Goal: Task Accomplishment & Management: Manage account settings

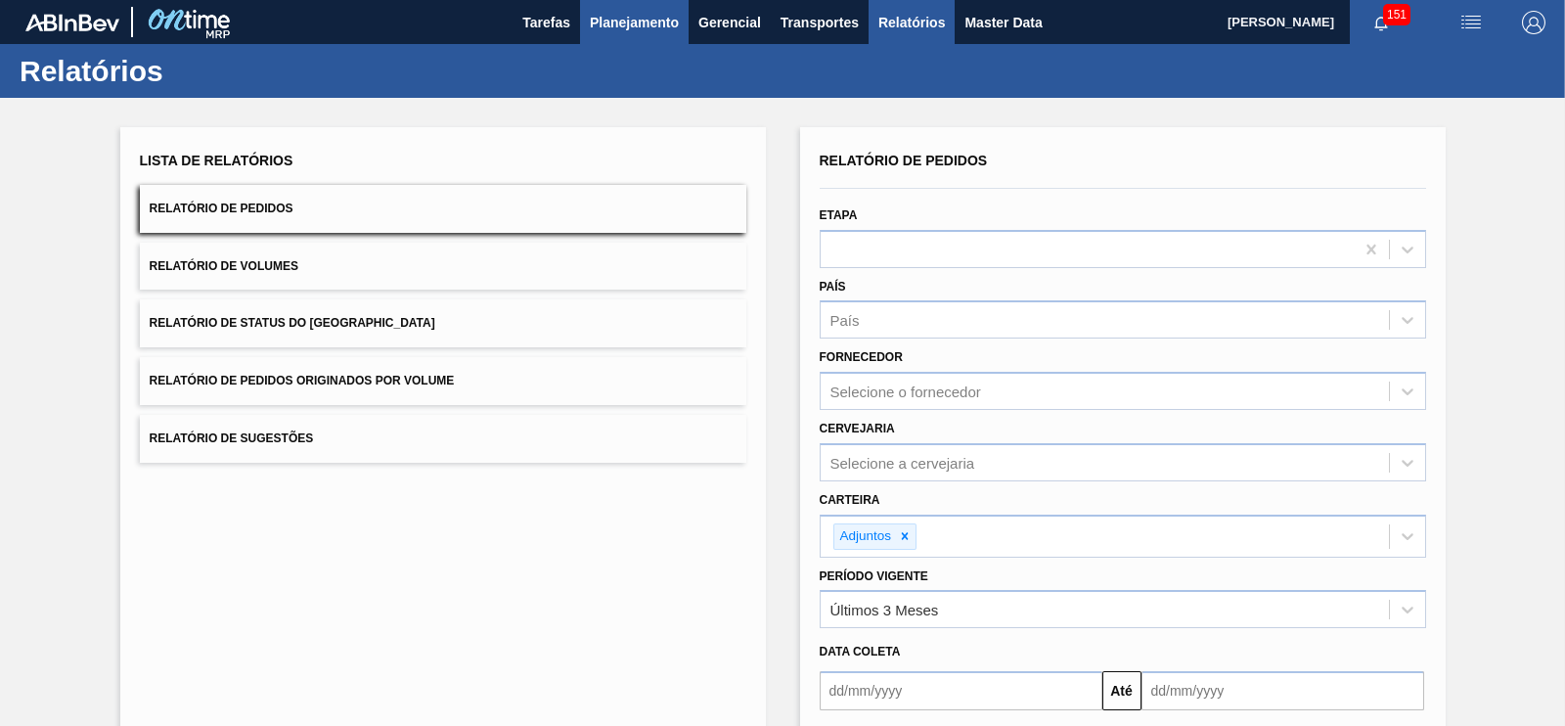
click at [657, 21] on span "Planejamento" at bounding box center [634, 22] width 89 height 23
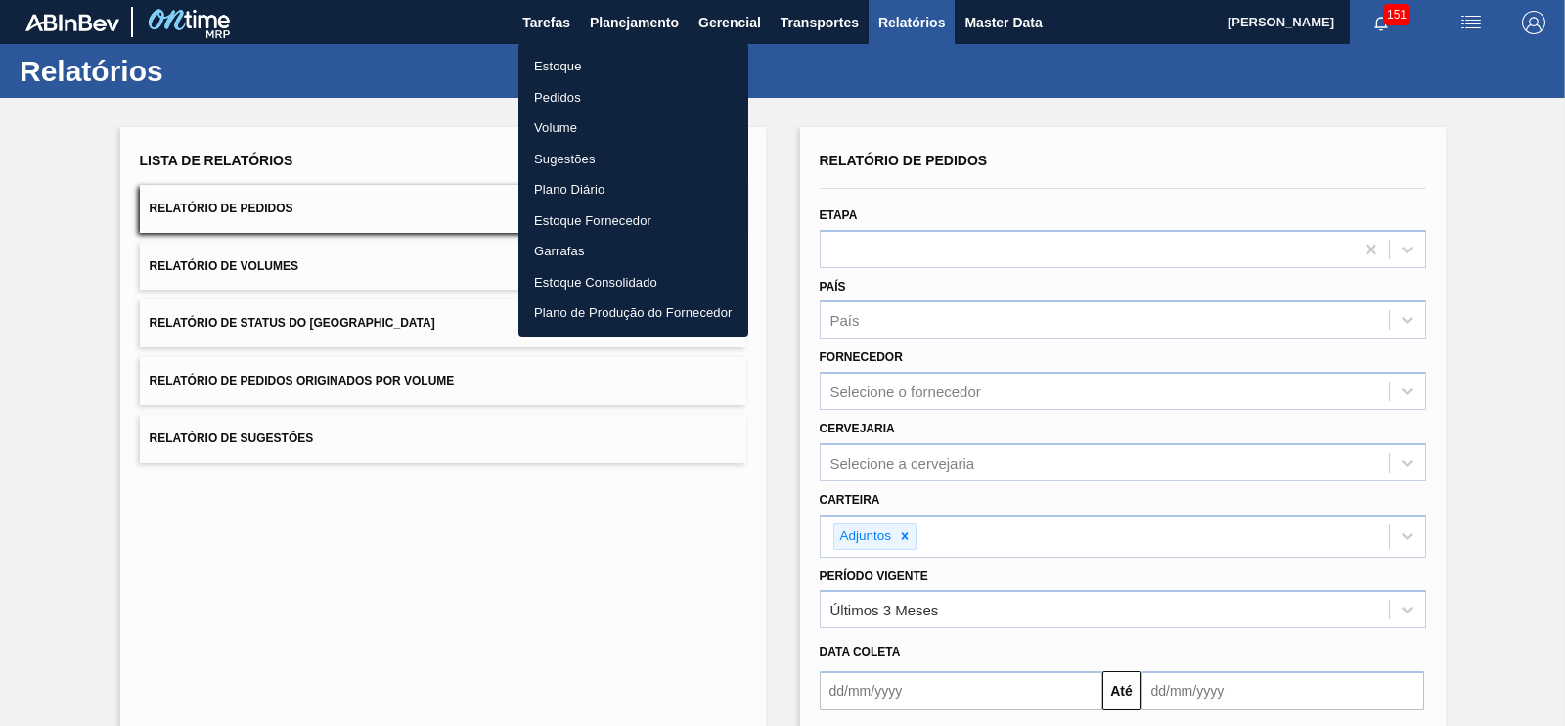
drag, startPoint x: 1022, startPoint y: 82, endPoint x: 929, endPoint y: 61, distance: 95.4
click at [1022, 79] on div at bounding box center [782, 363] width 1565 height 726
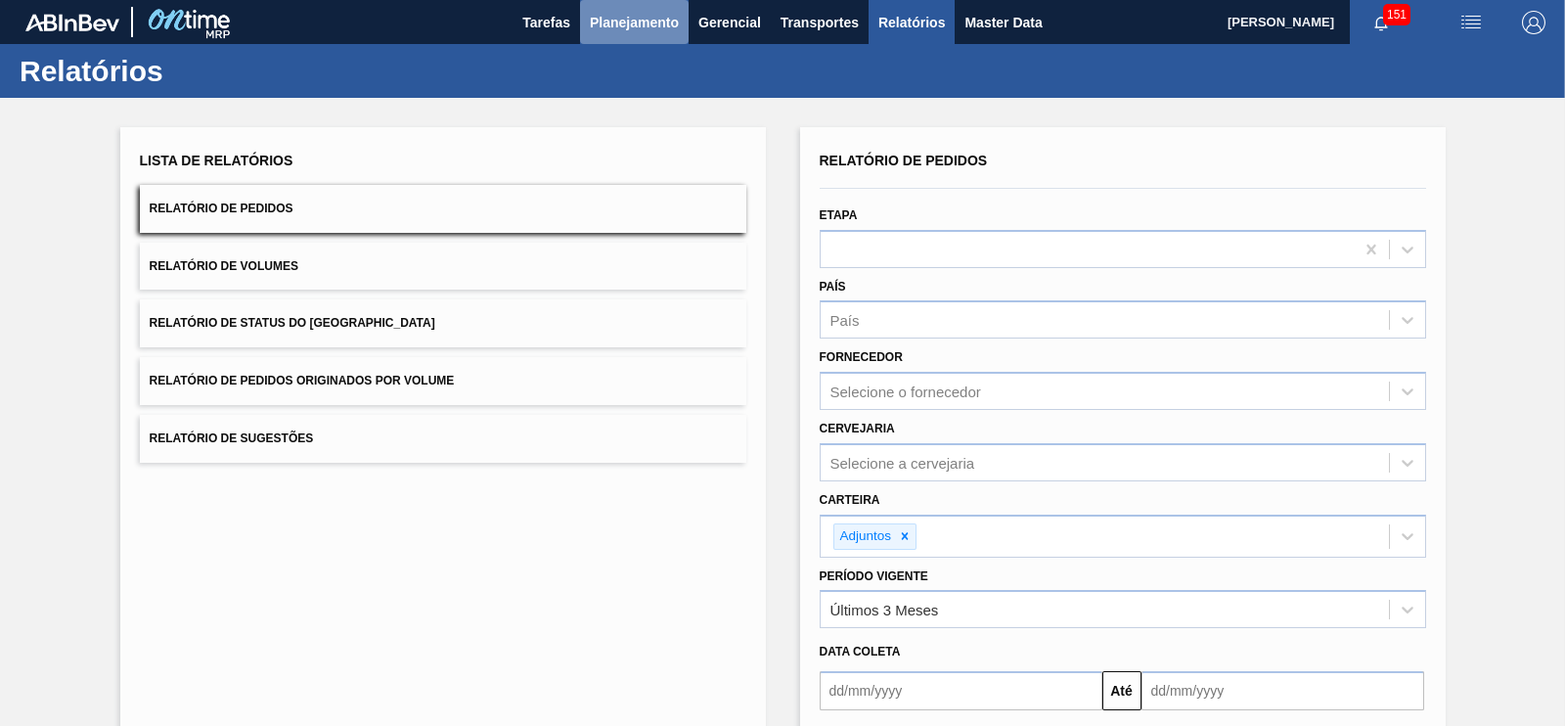
click at [638, 20] on span "Planejamento" at bounding box center [634, 22] width 89 height 23
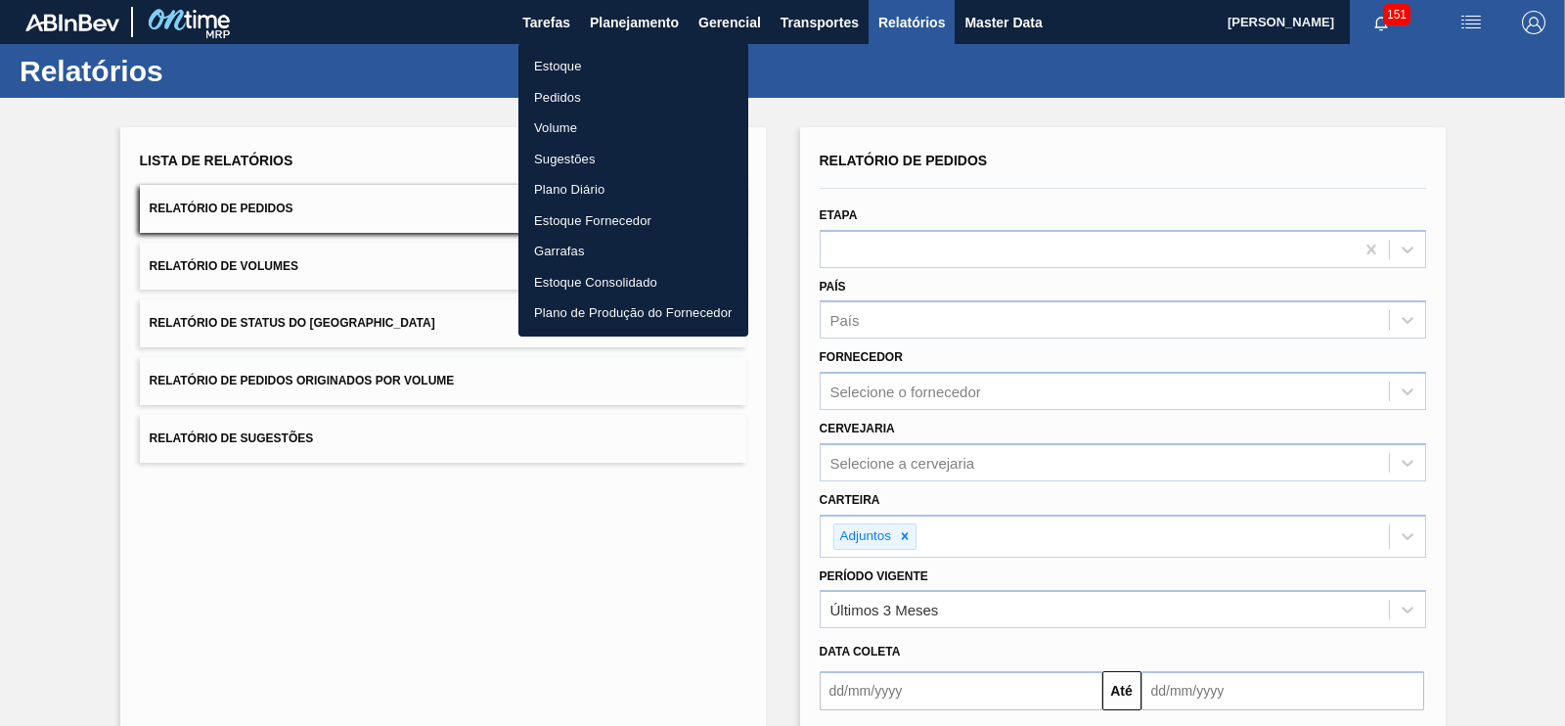
click at [582, 97] on li "Pedidos" at bounding box center [633, 97] width 230 height 31
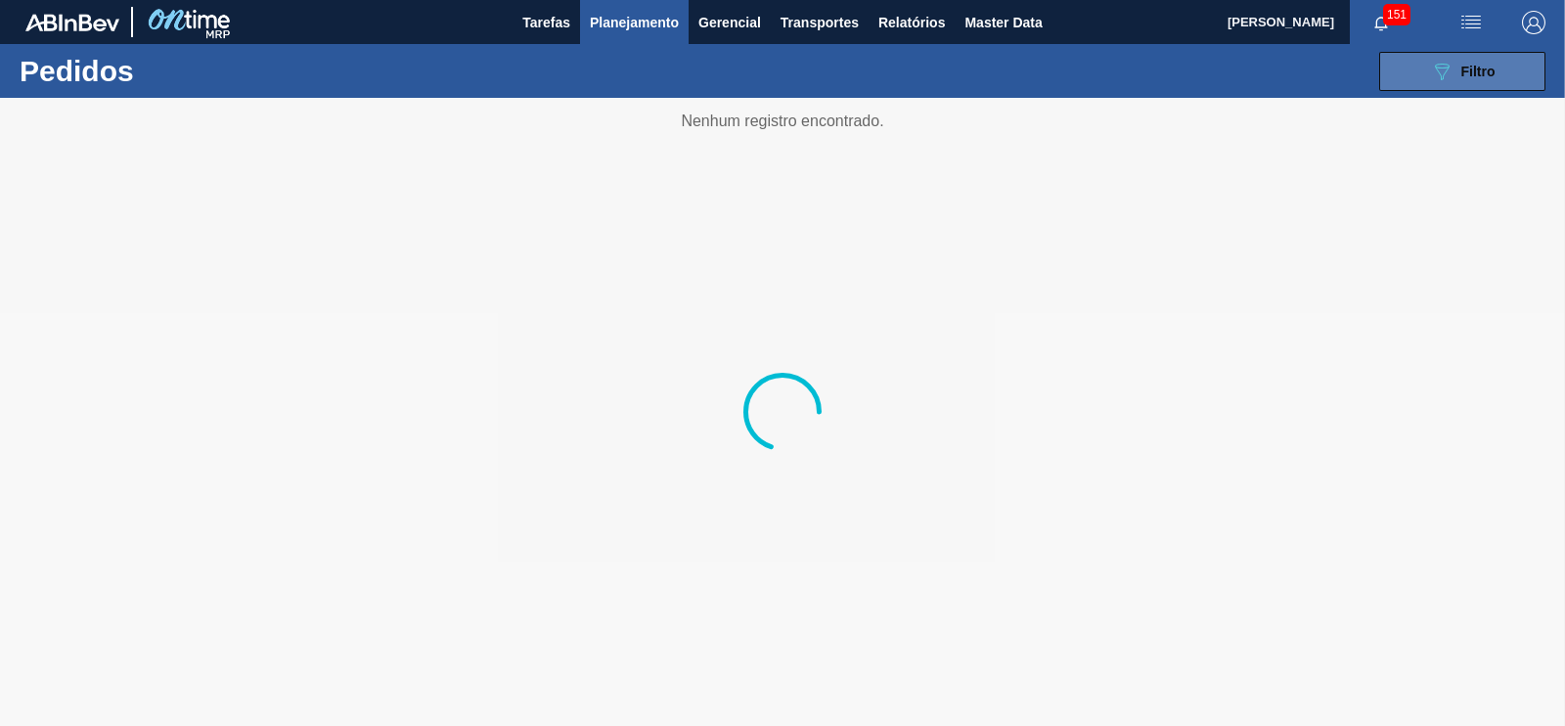
click at [1470, 72] on span "Filtro" at bounding box center [1478, 72] width 34 height 16
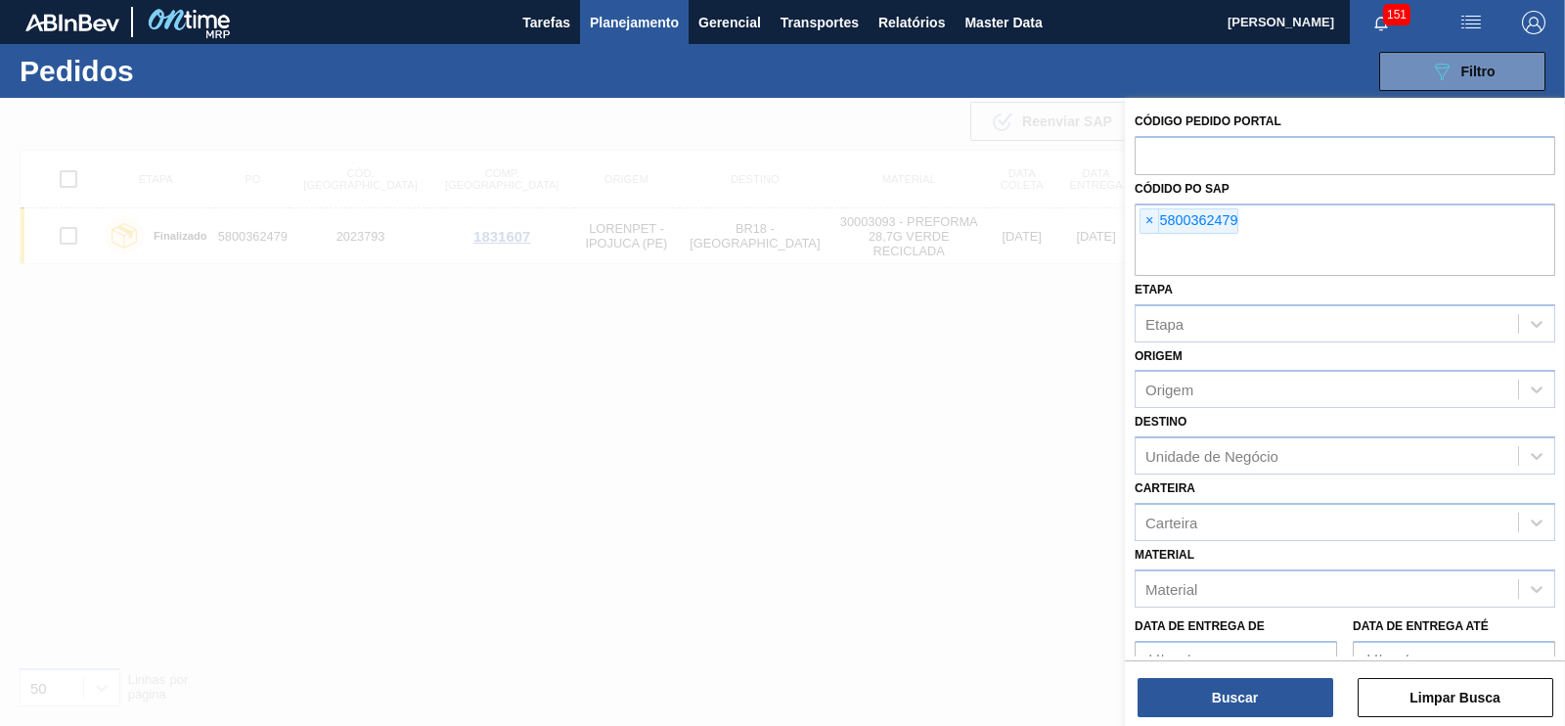
click at [1149, 225] on span "×" at bounding box center [1149, 220] width 19 height 23
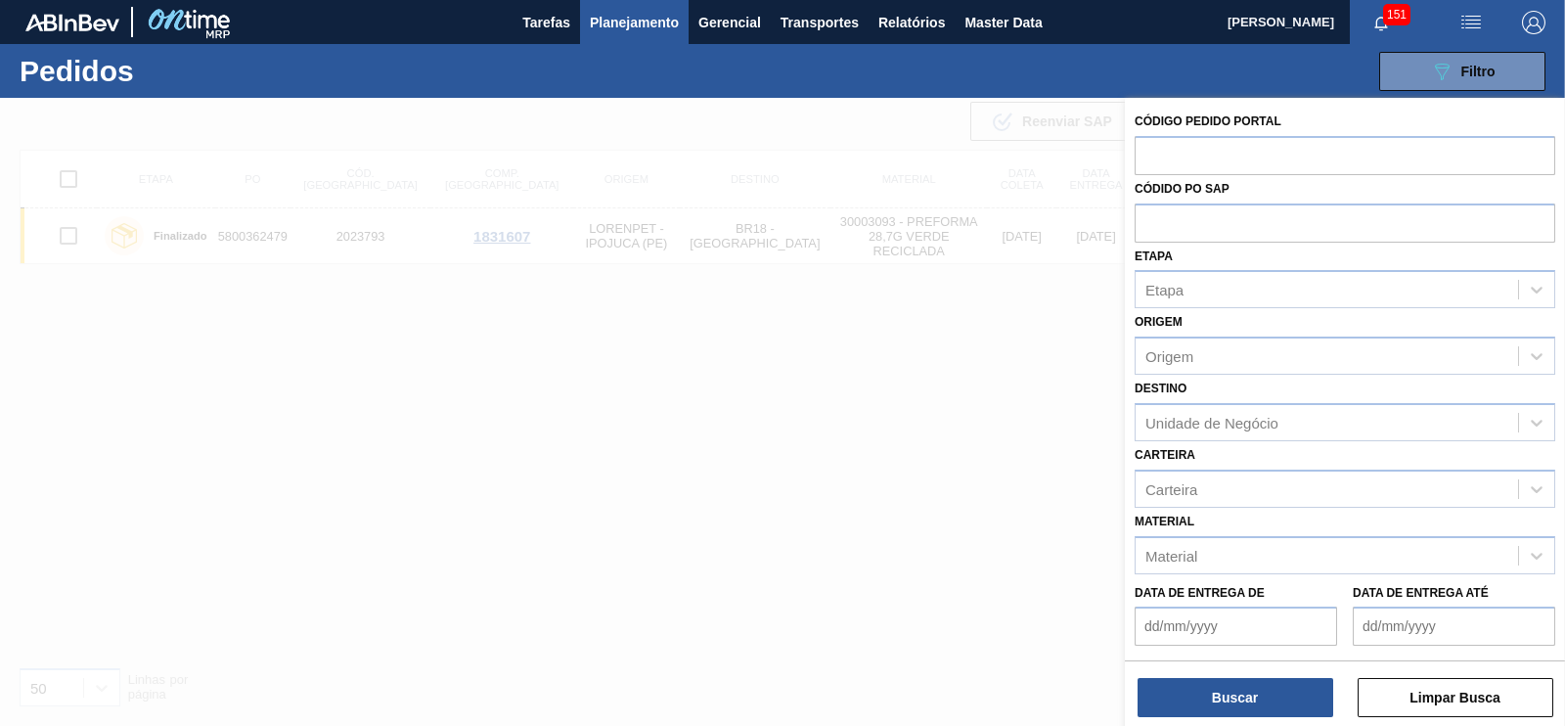
paste input "text"
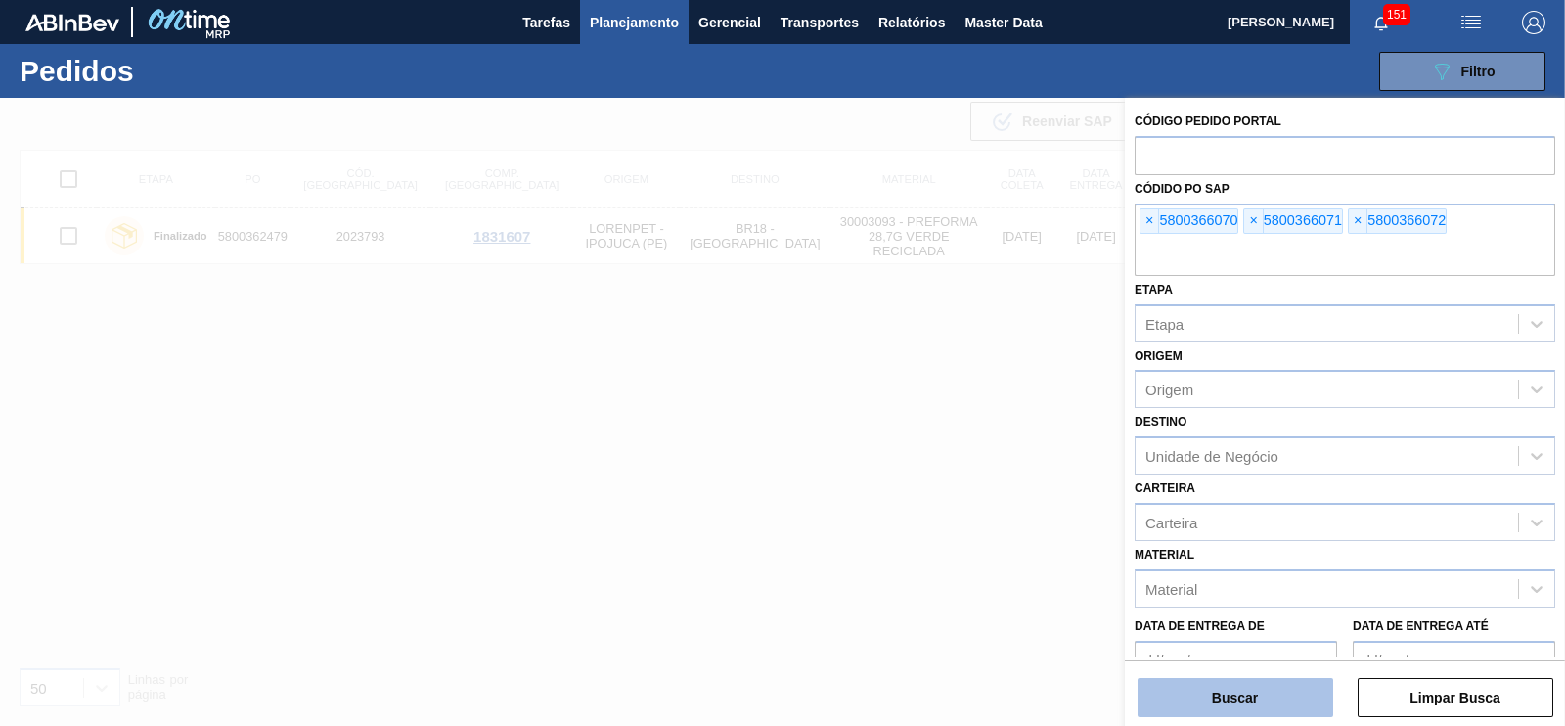
click at [1260, 696] on button "Buscar" at bounding box center [1235, 697] width 196 height 39
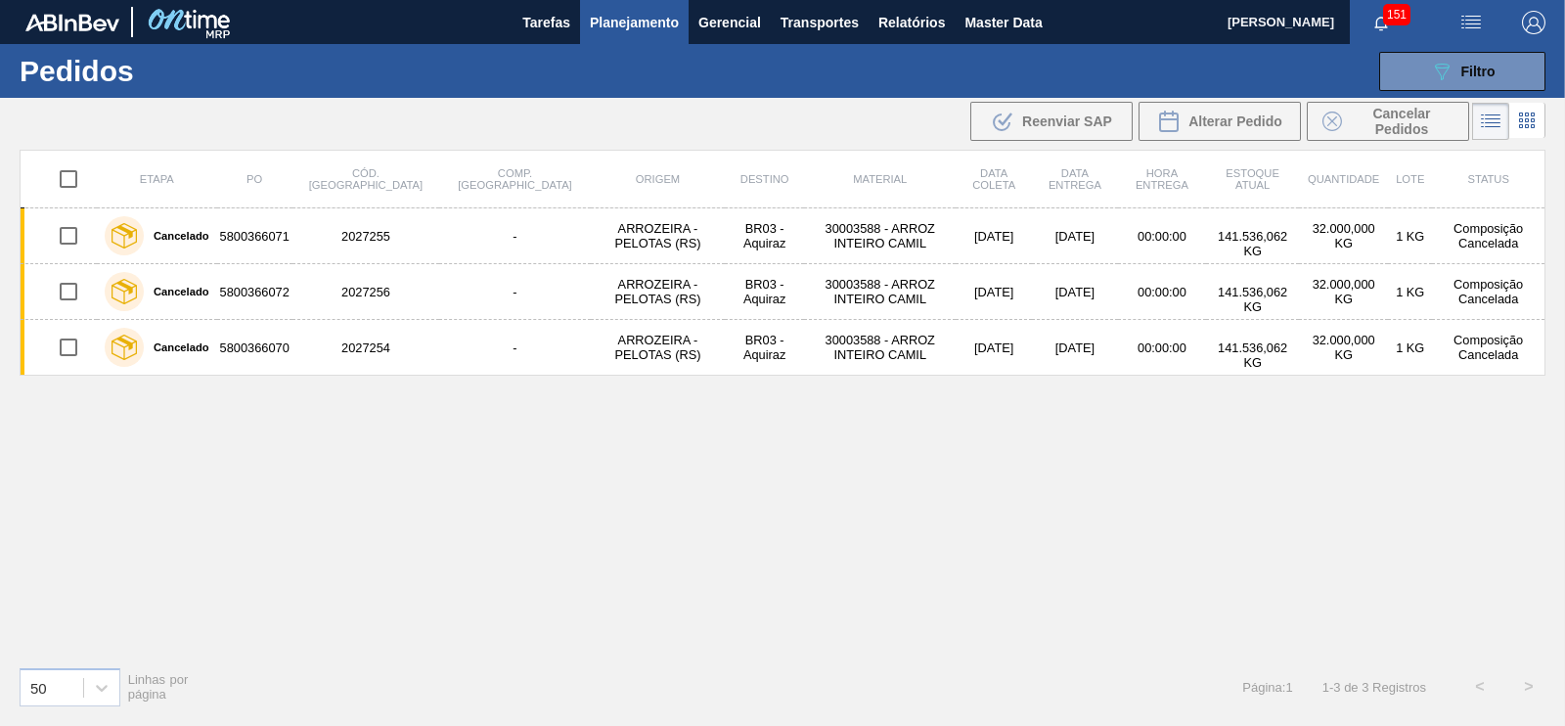
click at [72, 187] on input "checkbox" at bounding box center [68, 178] width 41 height 41
checkbox input "true"
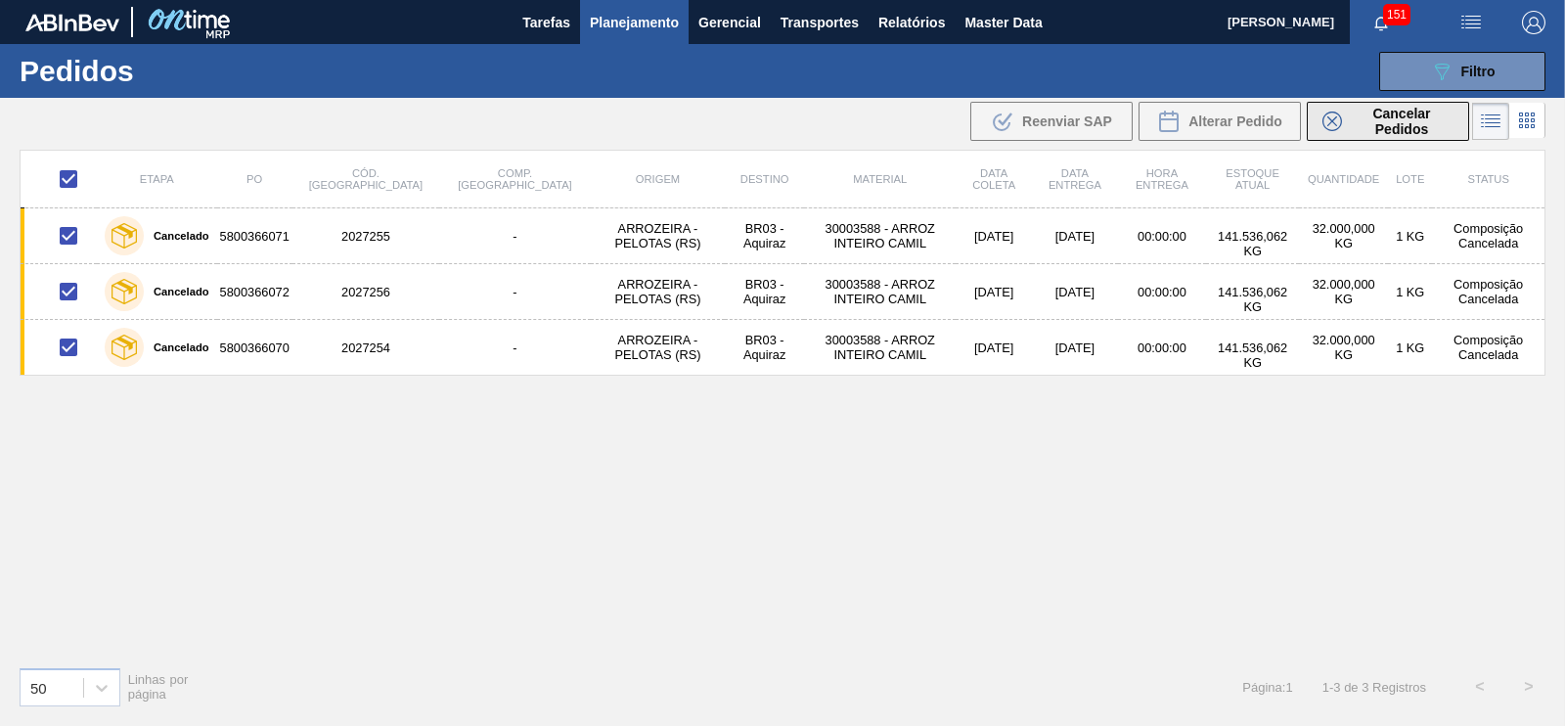
click at [1399, 122] on span "Cancelar Pedidos" at bounding box center [1402, 121] width 104 height 31
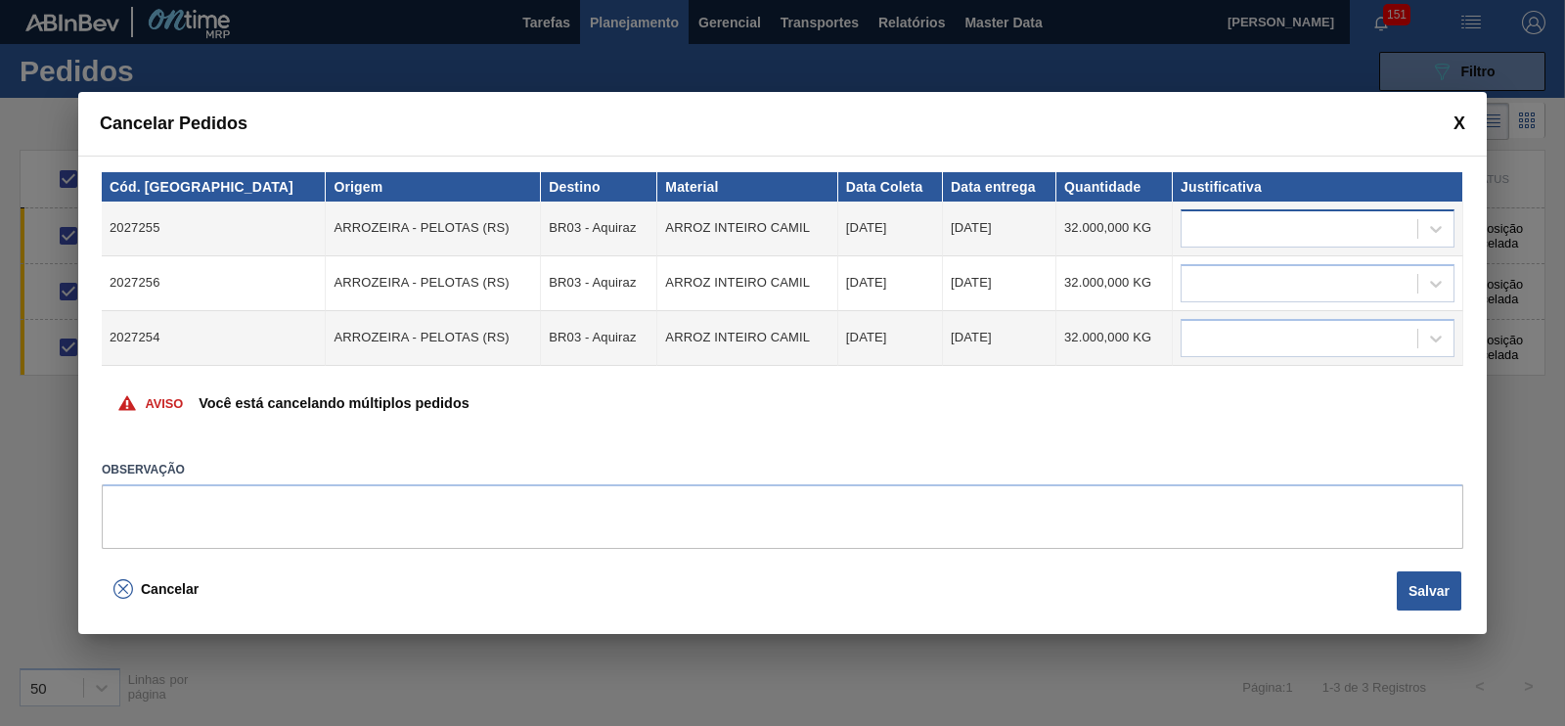
click at [1203, 220] on div at bounding box center [1299, 228] width 236 height 28
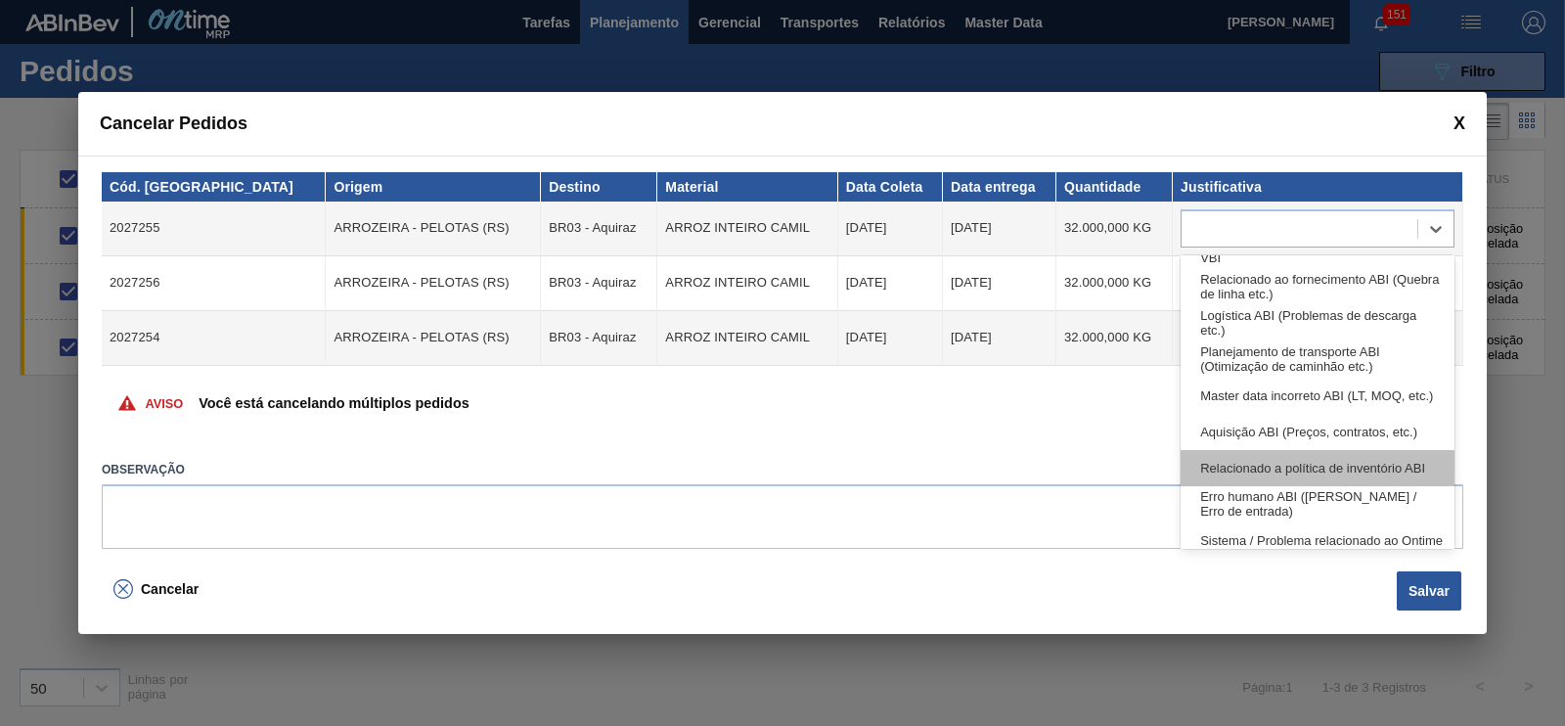
scroll to position [366, 0]
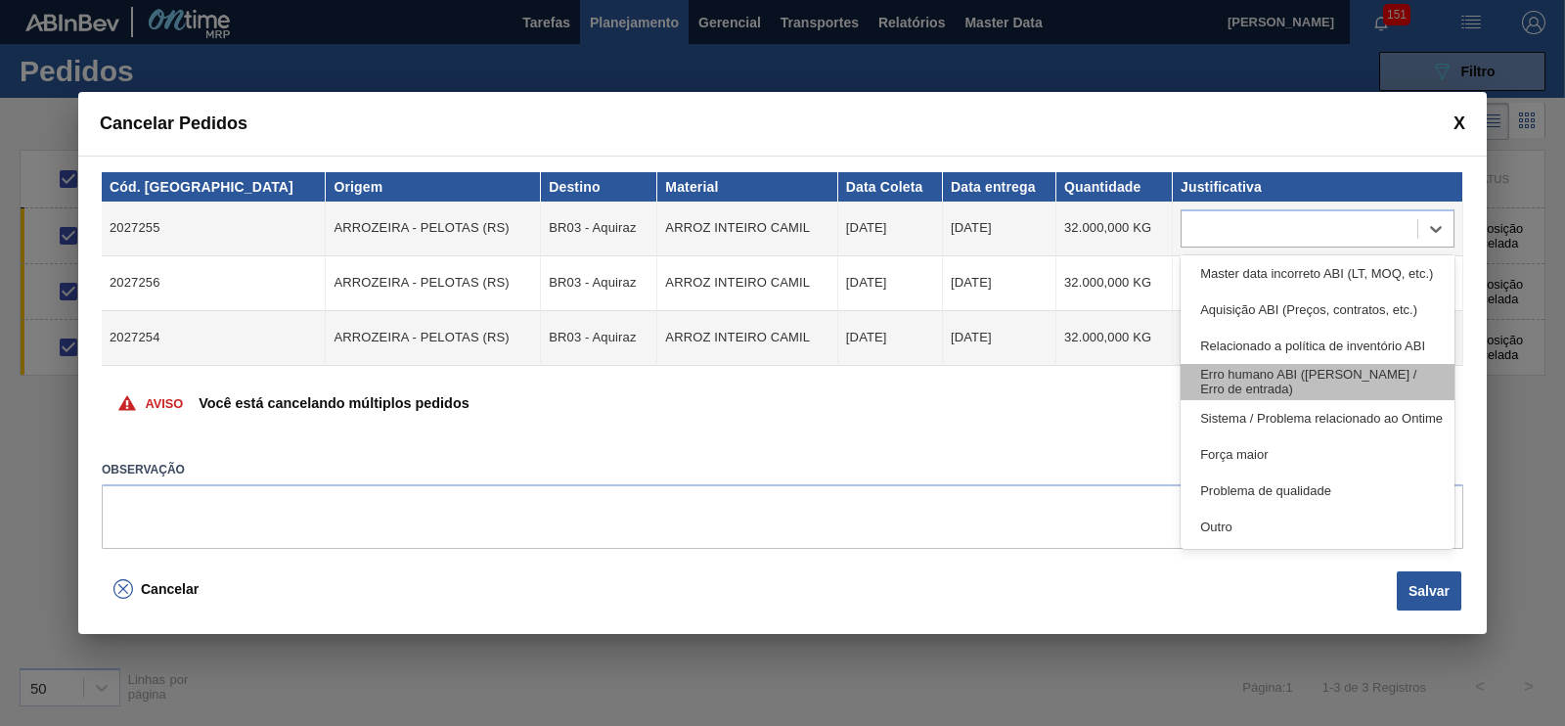
click at [1279, 378] on div "Erro humano ABI ([PERSON_NAME] / Erro de entrada)" at bounding box center [1317, 382] width 274 height 36
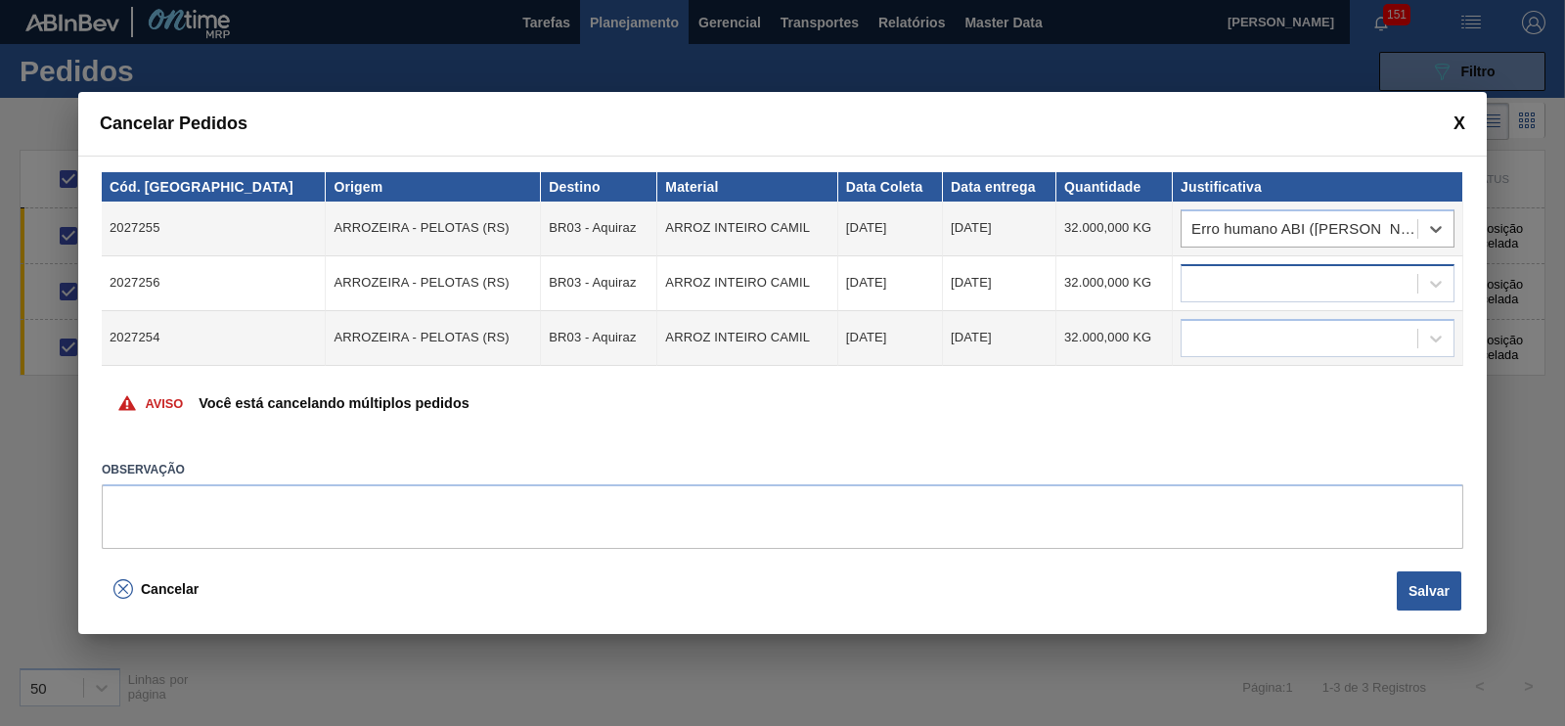
click at [1252, 290] on div at bounding box center [1299, 283] width 236 height 28
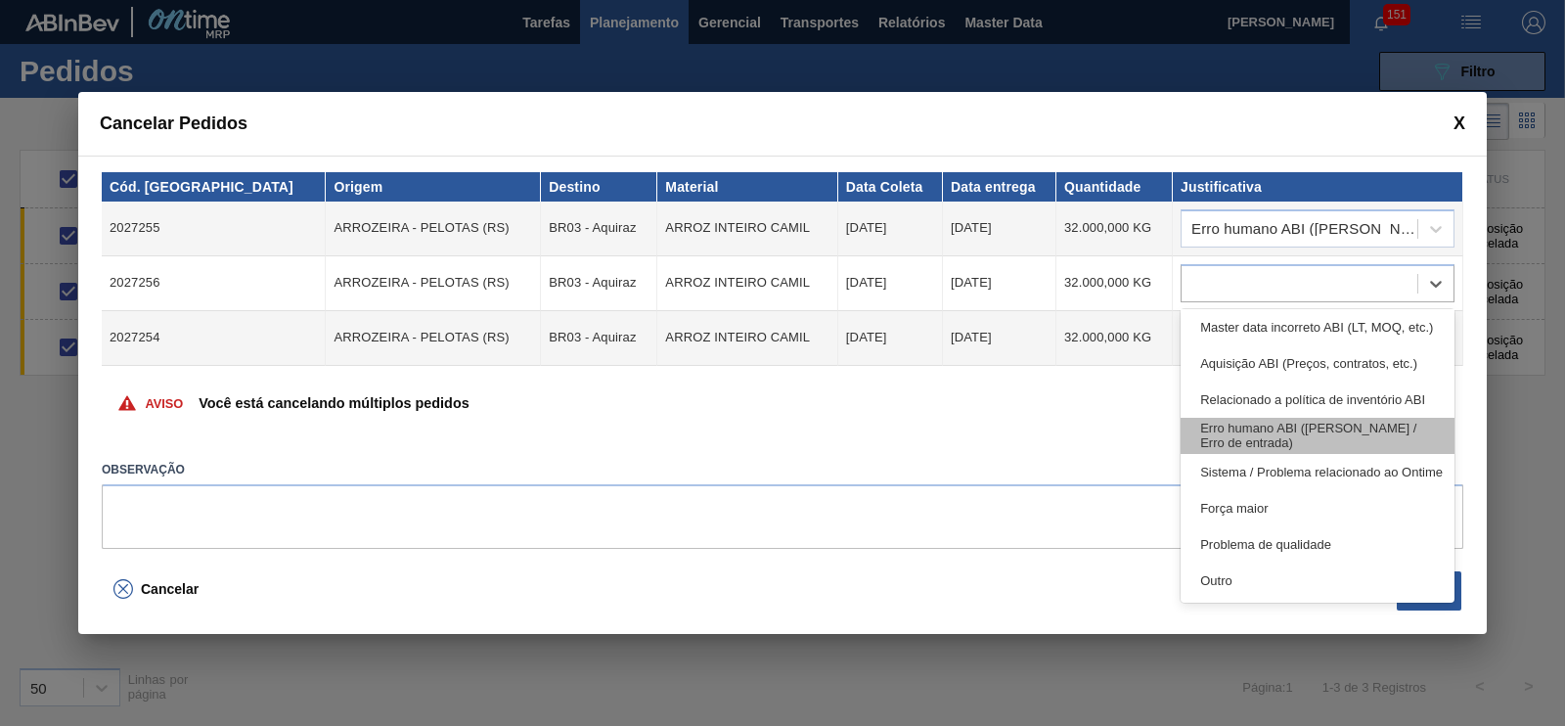
click at [1290, 445] on div "Erro humano ABI ([PERSON_NAME] / Erro de entrada)" at bounding box center [1317, 436] width 274 height 36
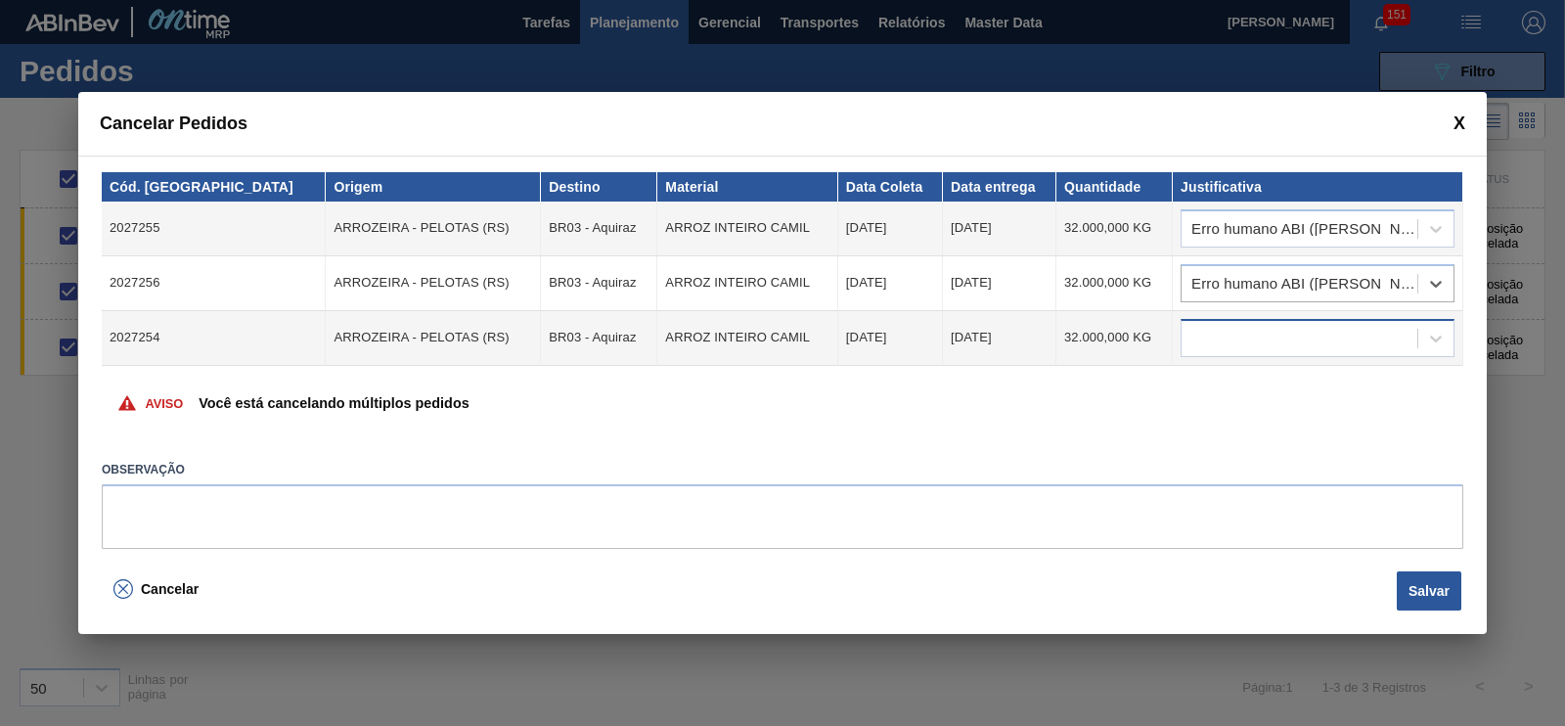
click at [1241, 345] on div at bounding box center [1299, 338] width 236 height 28
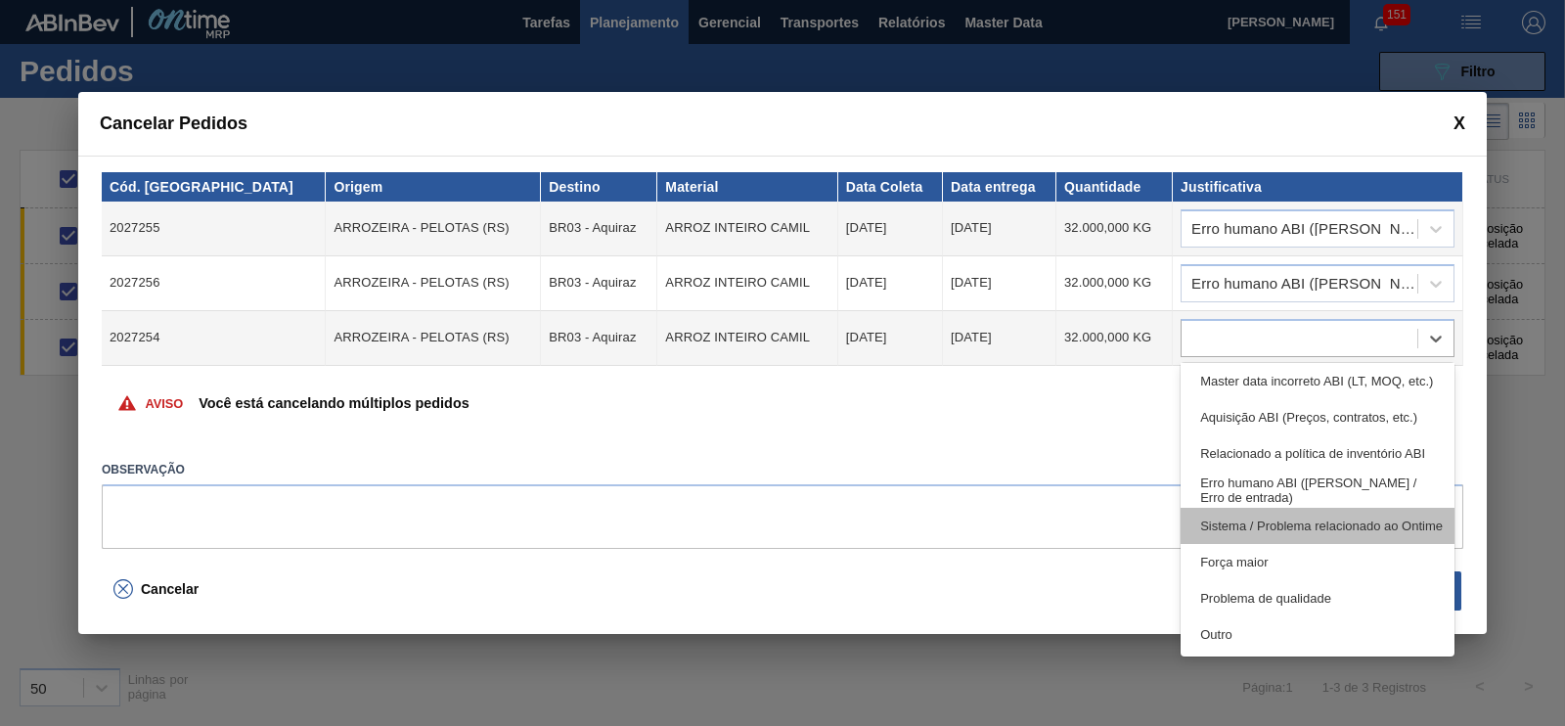
click at [1266, 520] on div "Sistema / Problema relacionado ao Ontime" at bounding box center [1317, 526] width 274 height 36
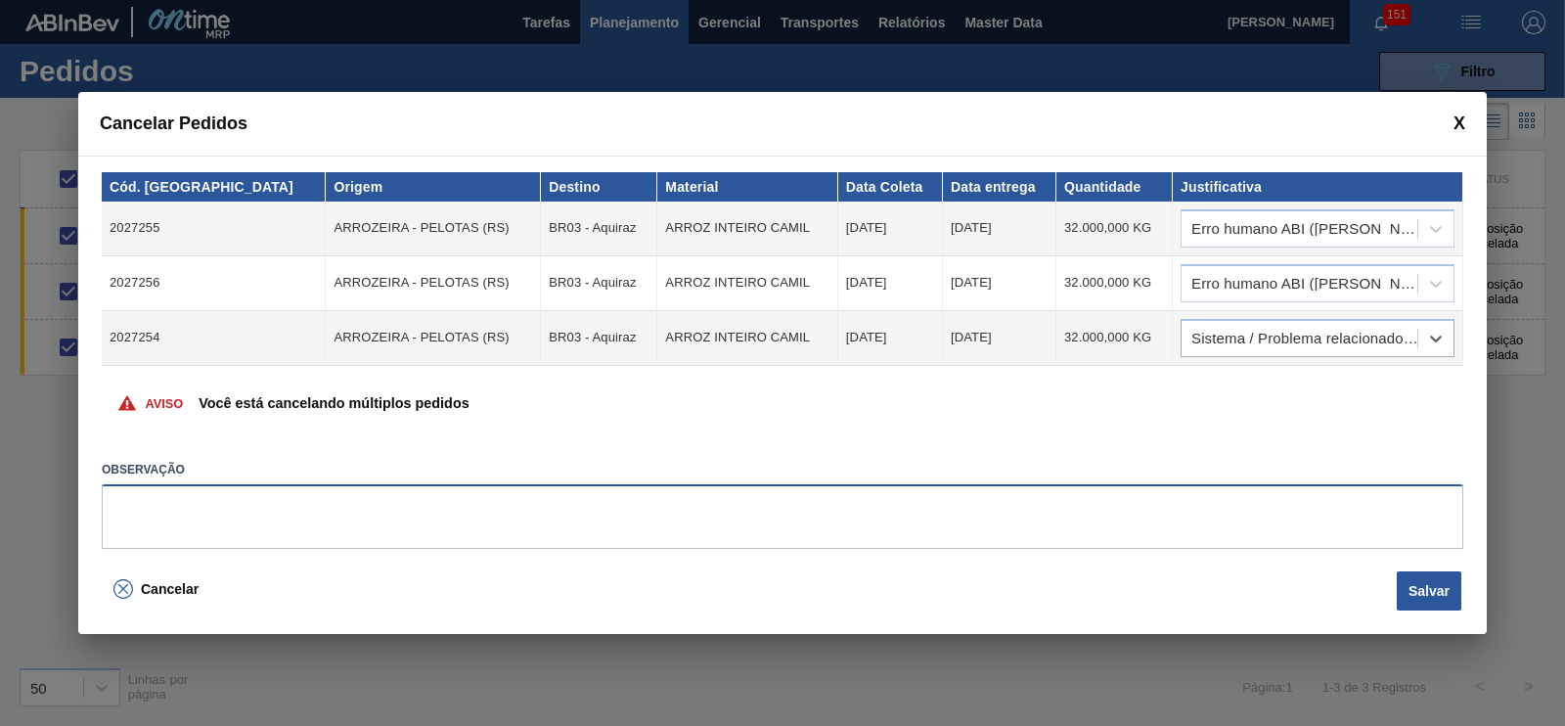
click at [427, 516] on textarea at bounding box center [782, 516] width 1361 height 65
type textarea "C"
type textarea "Cancelamento pelo PCP"
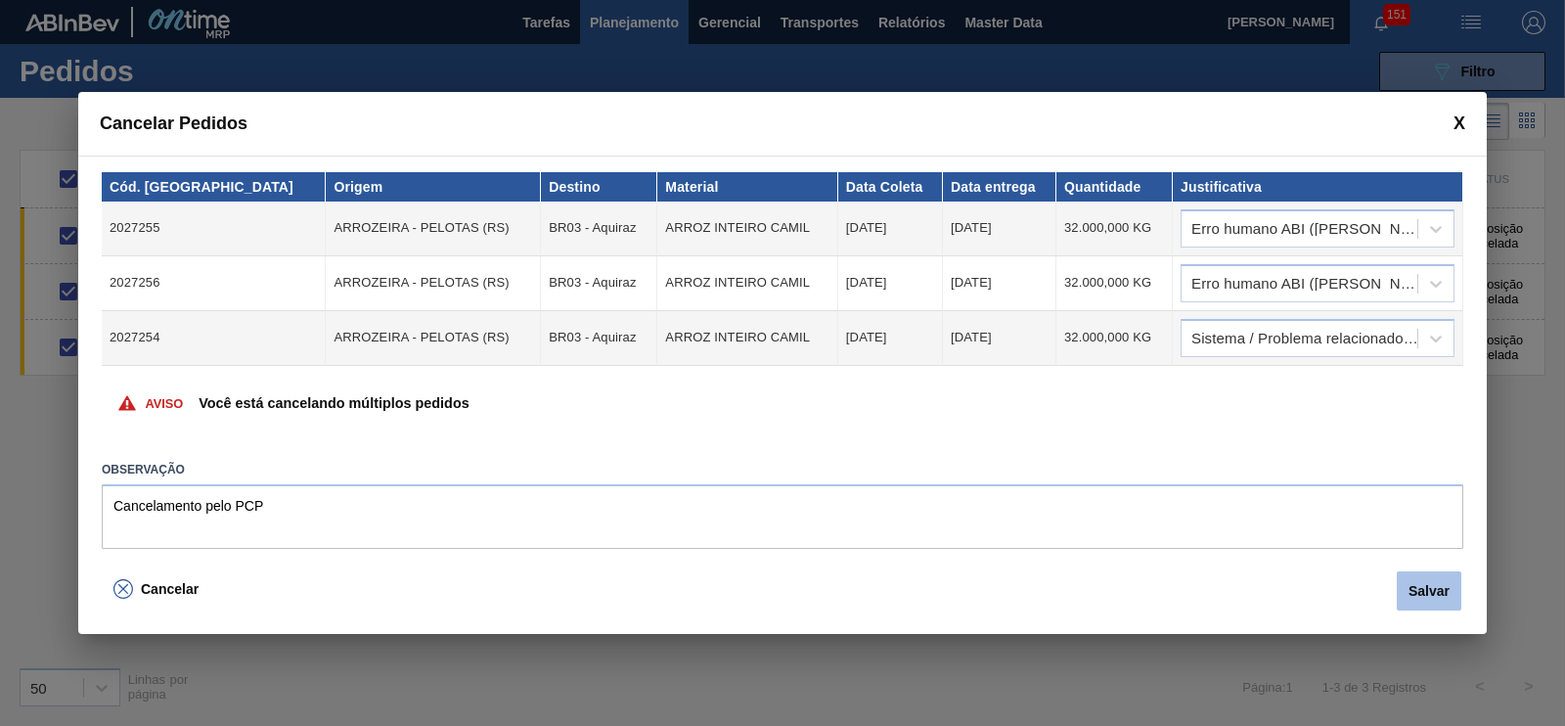
click at [1419, 593] on button "Salvar" at bounding box center [1429, 590] width 65 height 39
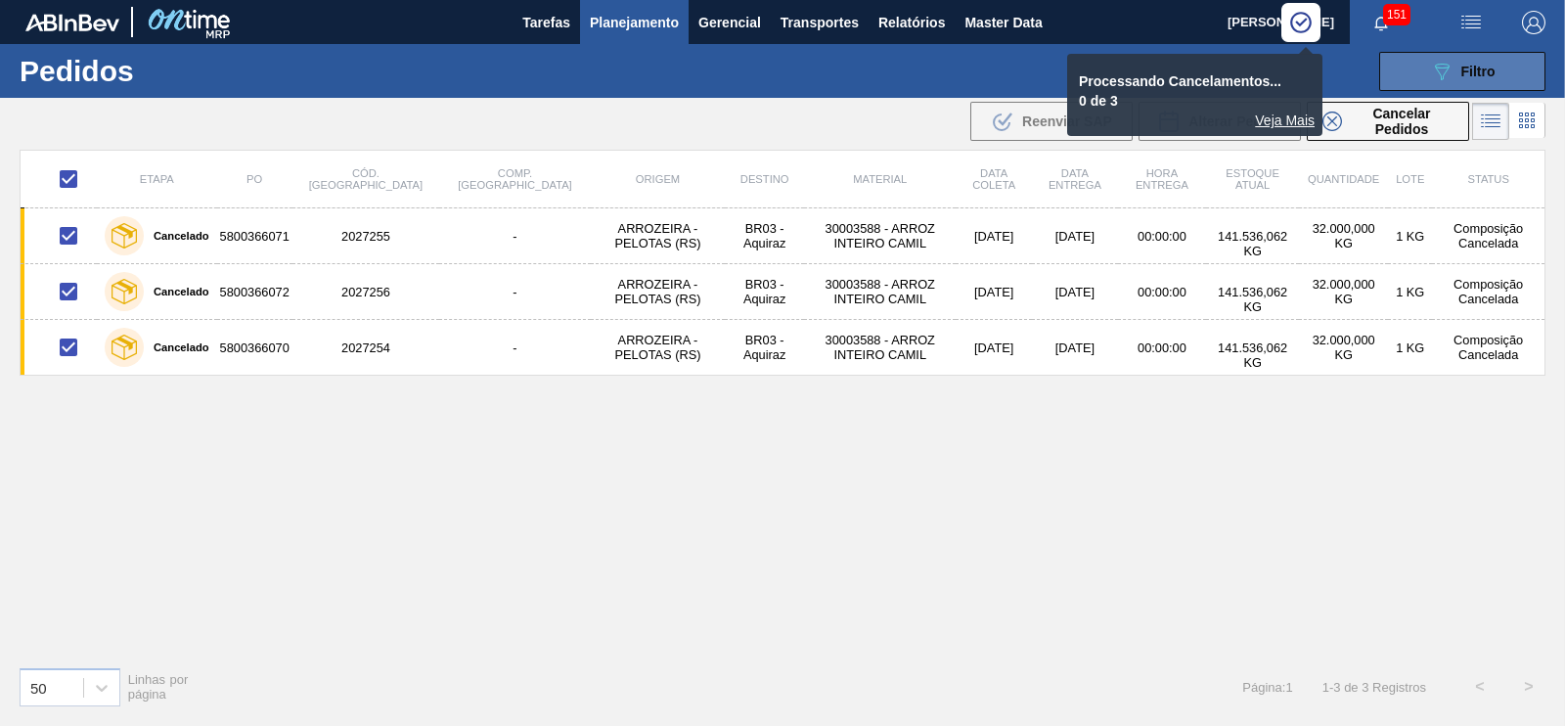
click at [1428, 76] on button "089F7B8B-B2A5-4AFE-B5C0-19BA573D28AC Filtro" at bounding box center [1462, 71] width 166 height 39
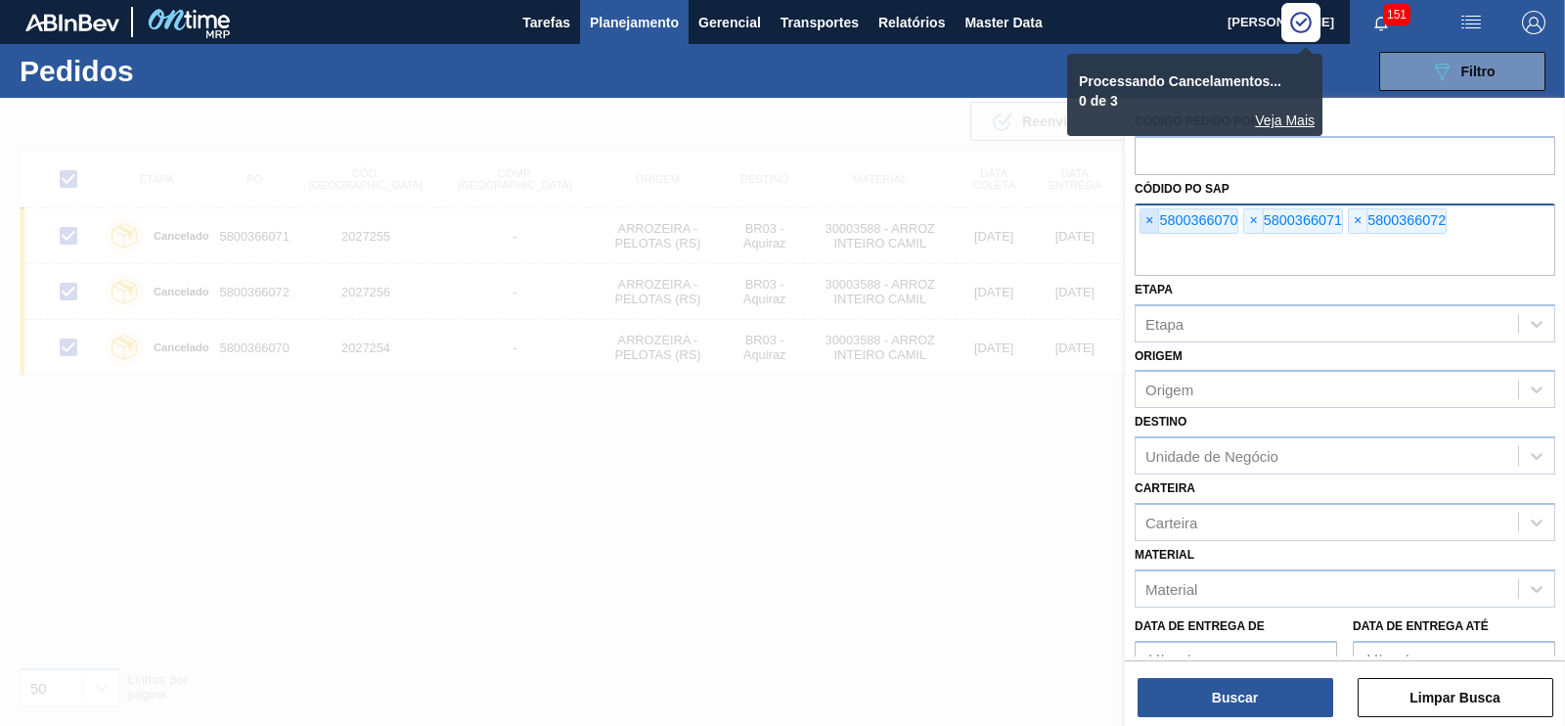
click at [1141, 228] on span "×" at bounding box center [1149, 220] width 19 height 23
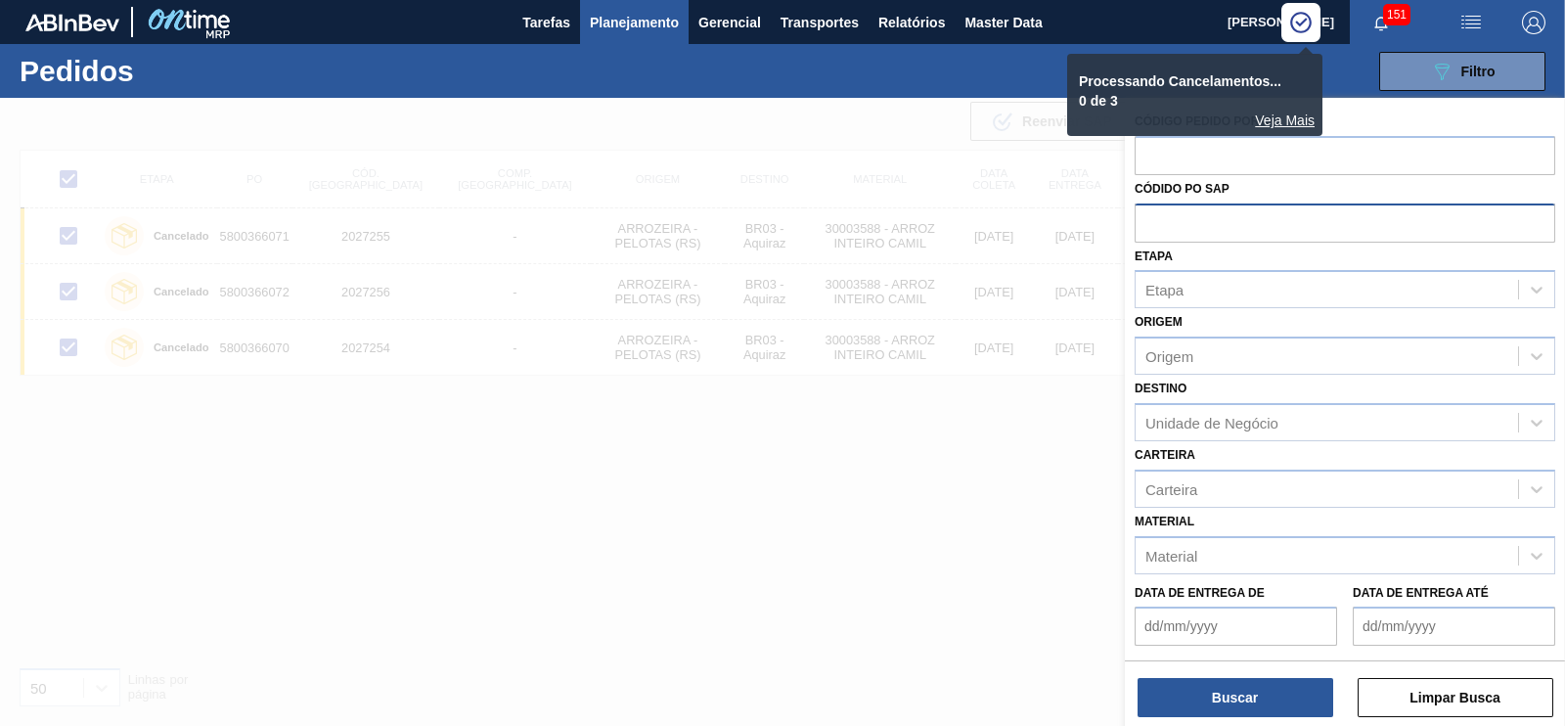
click at [1141, 228] on input "text" at bounding box center [1344, 221] width 421 height 37
paste input "5800366069"
type input "5800366069"
click at [1248, 706] on button "Buscar" at bounding box center [1235, 697] width 196 height 39
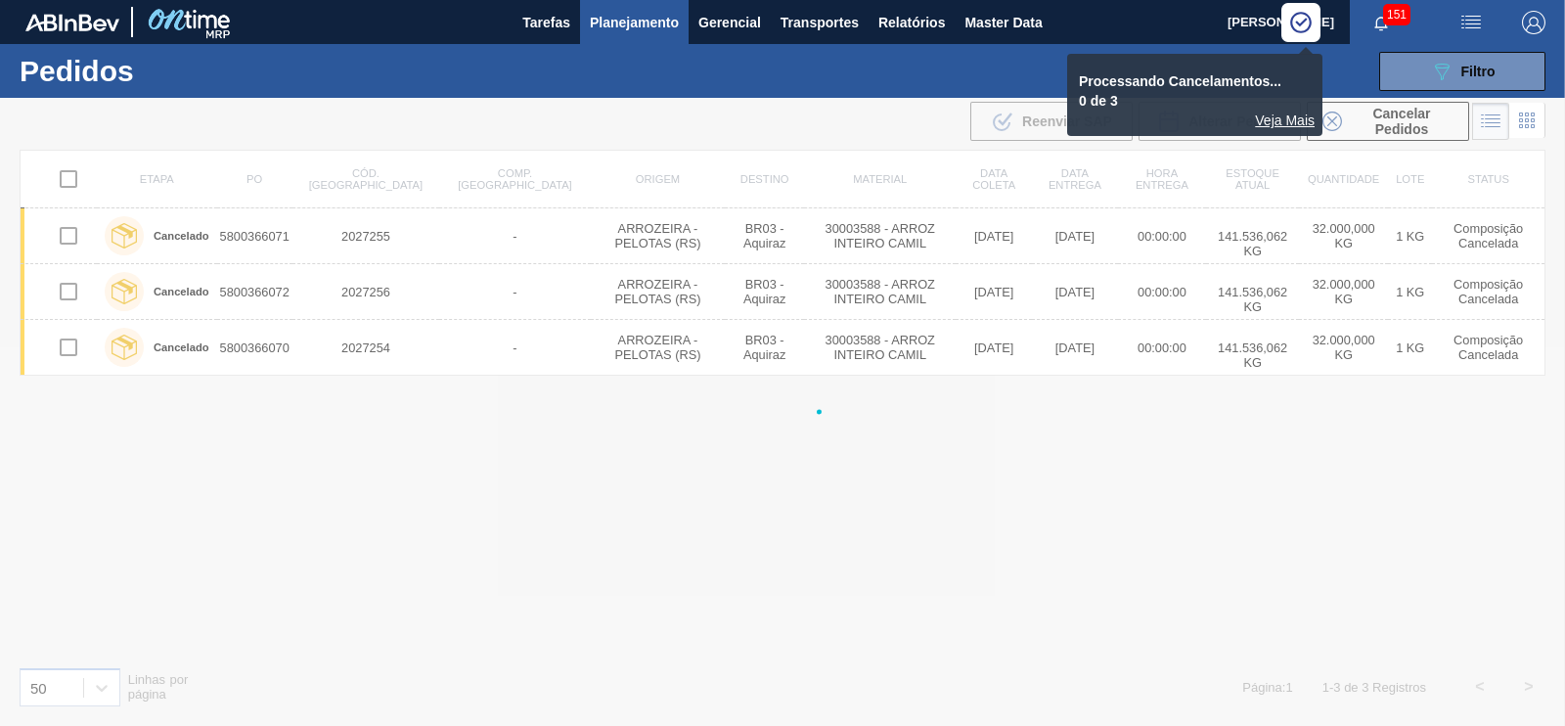
checkbox input "false"
